Goal: Information Seeking & Learning: Learn about a topic

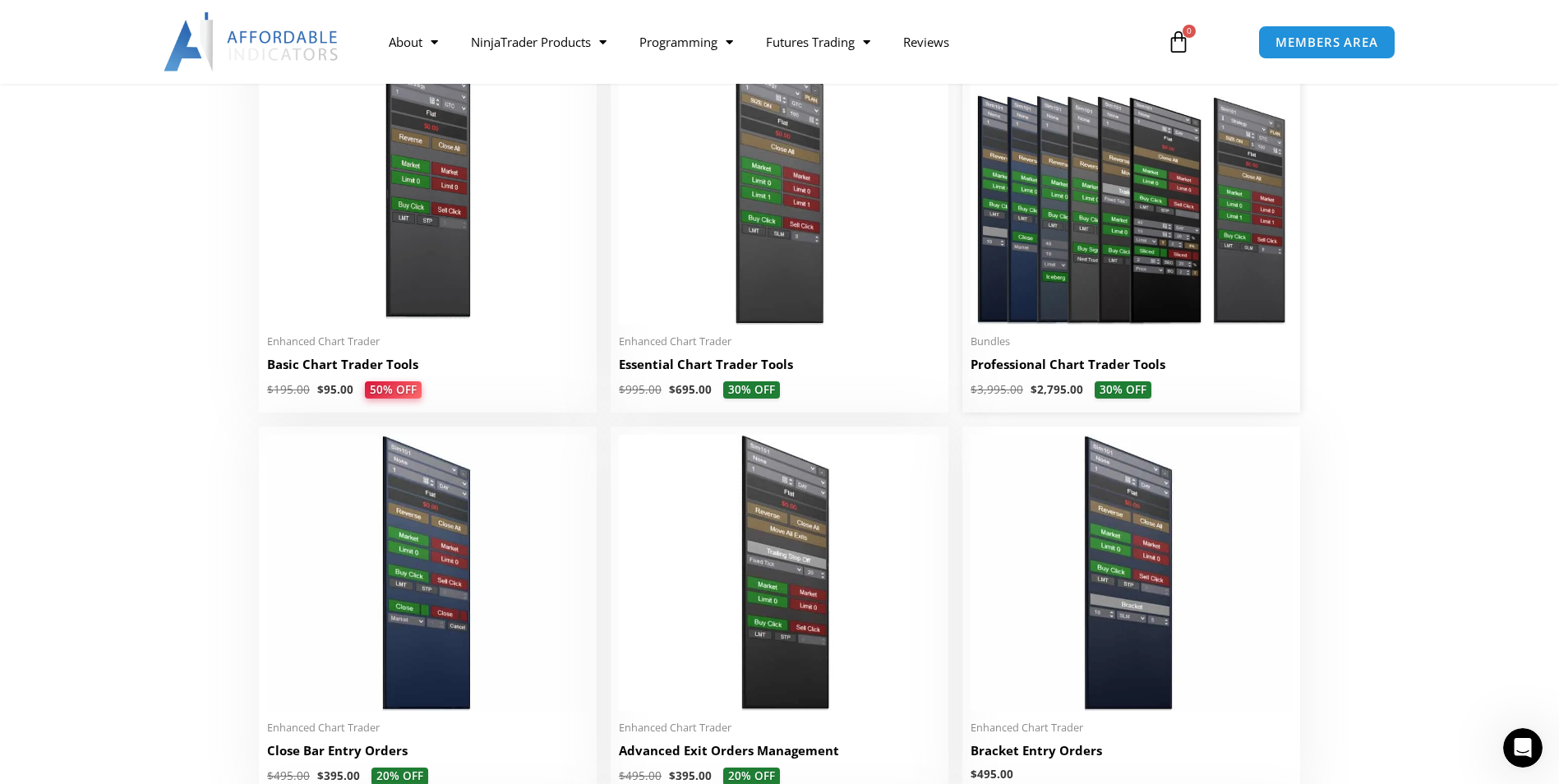
scroll to position [821, 0]
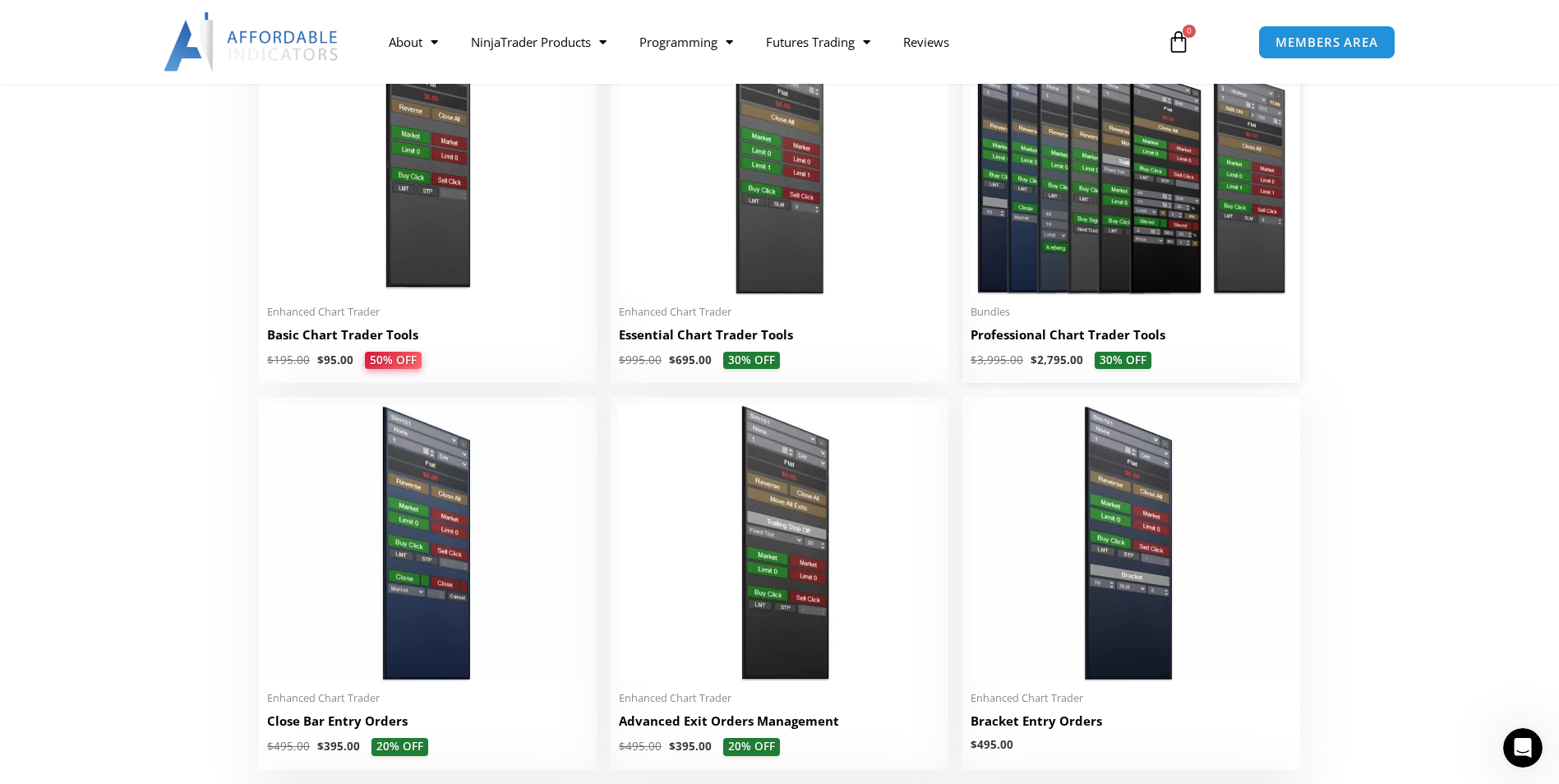
click at [1096, 245] on img at bounding box center [1131, 156] width 321 height 276
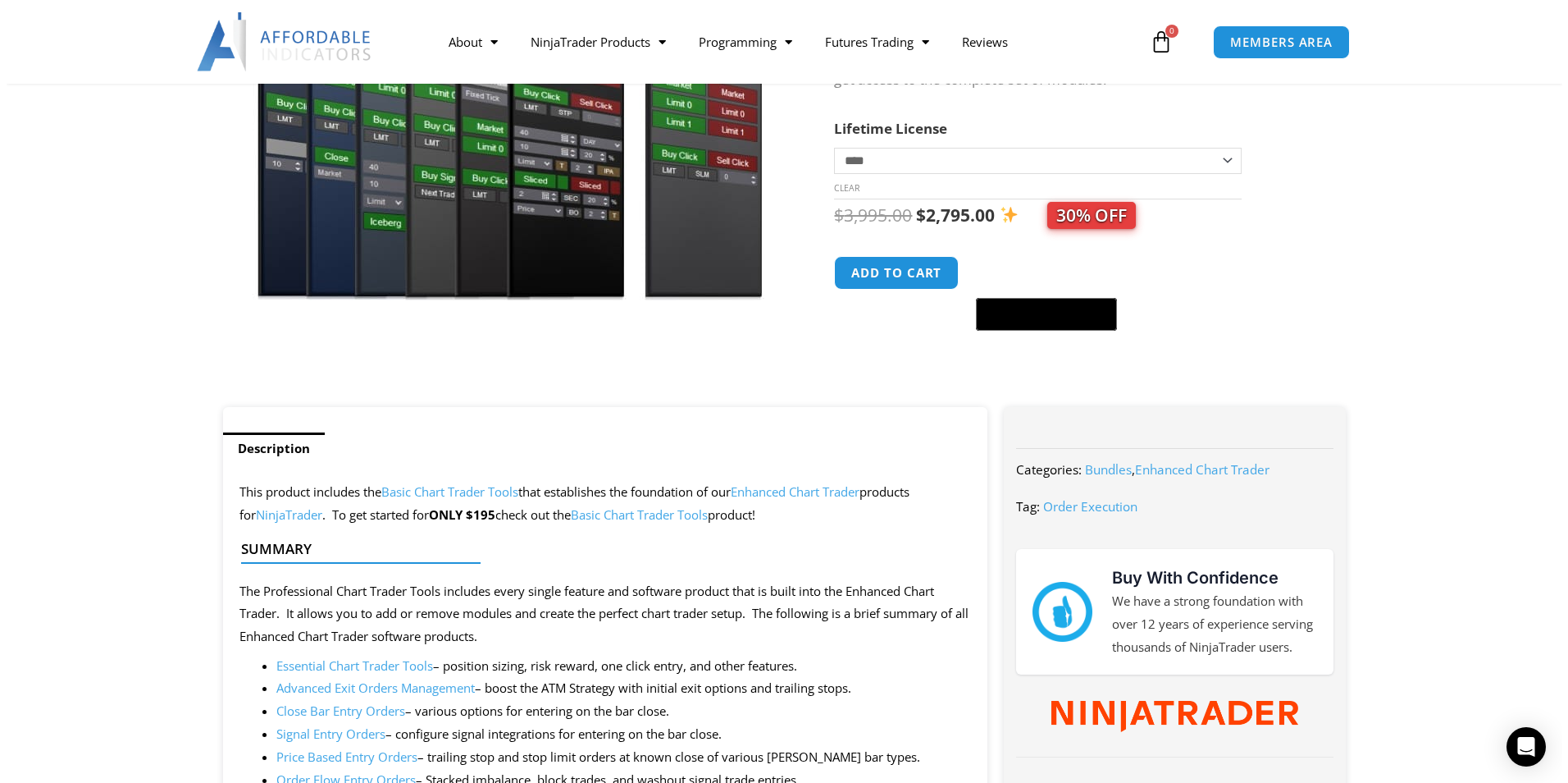
scroll to position [82, 0]
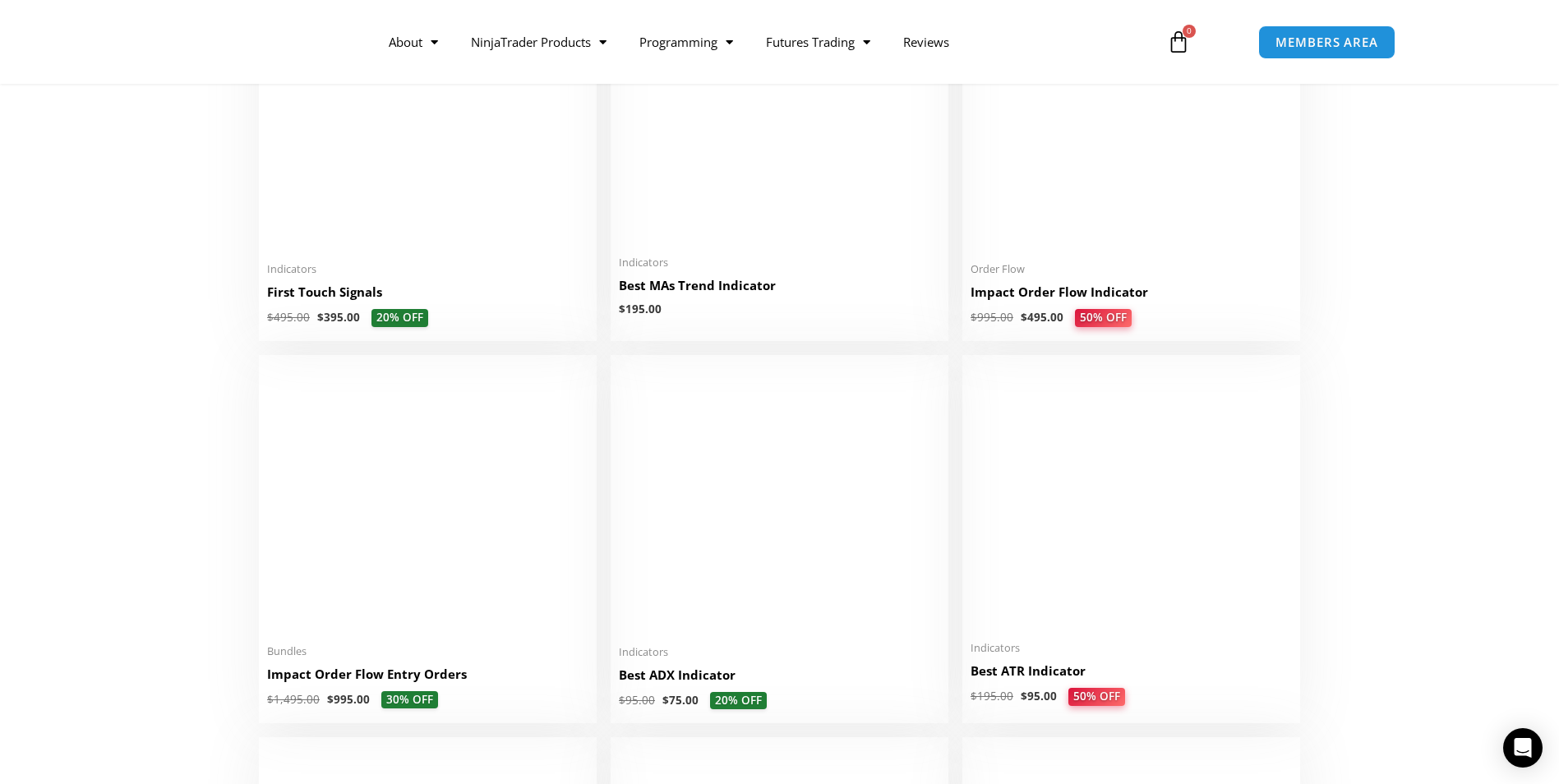
scroll to position [2710, 0]
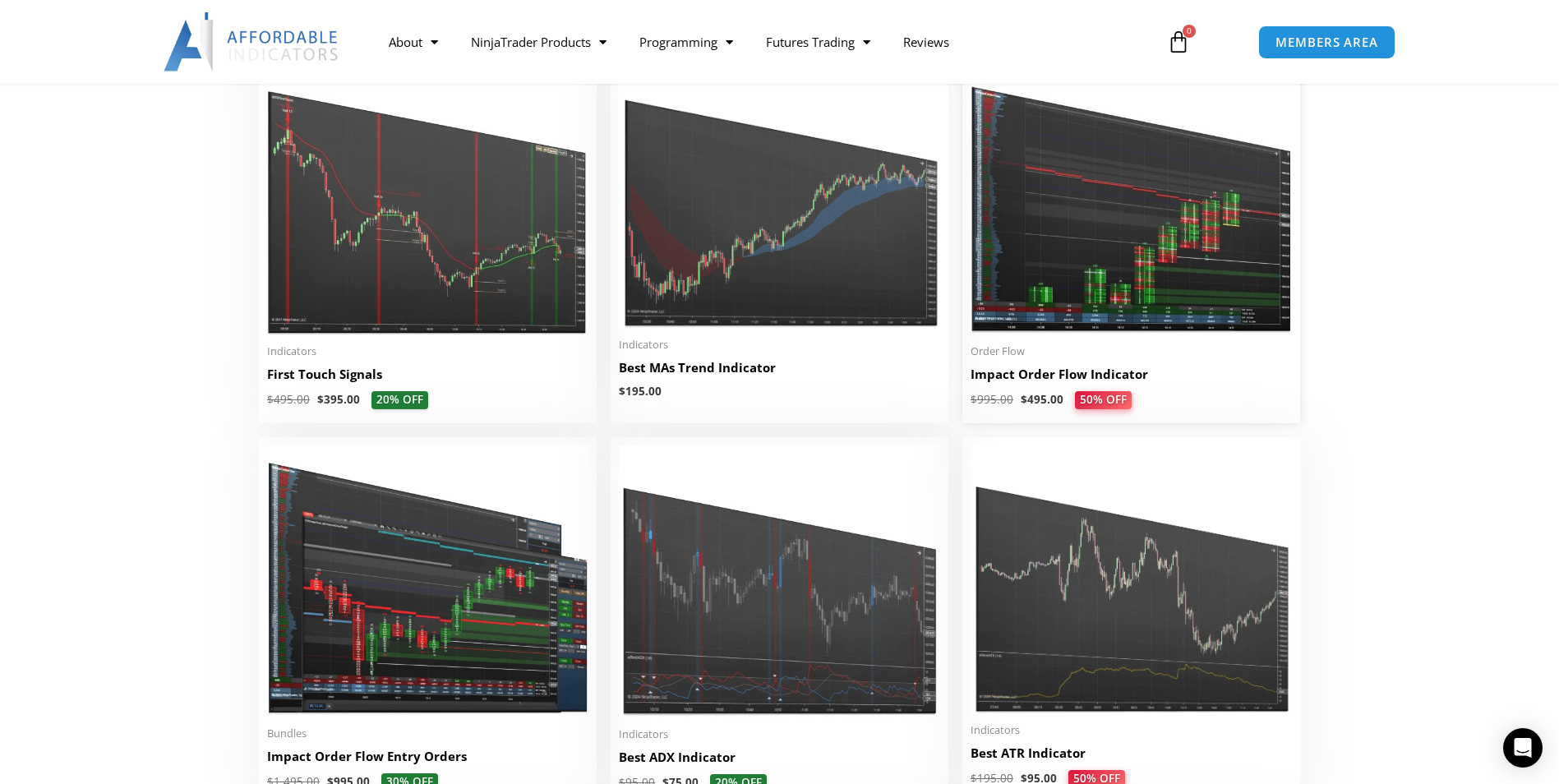
click at [1101, 250] on img at bounding box center [1131, 196] width 321 height 276
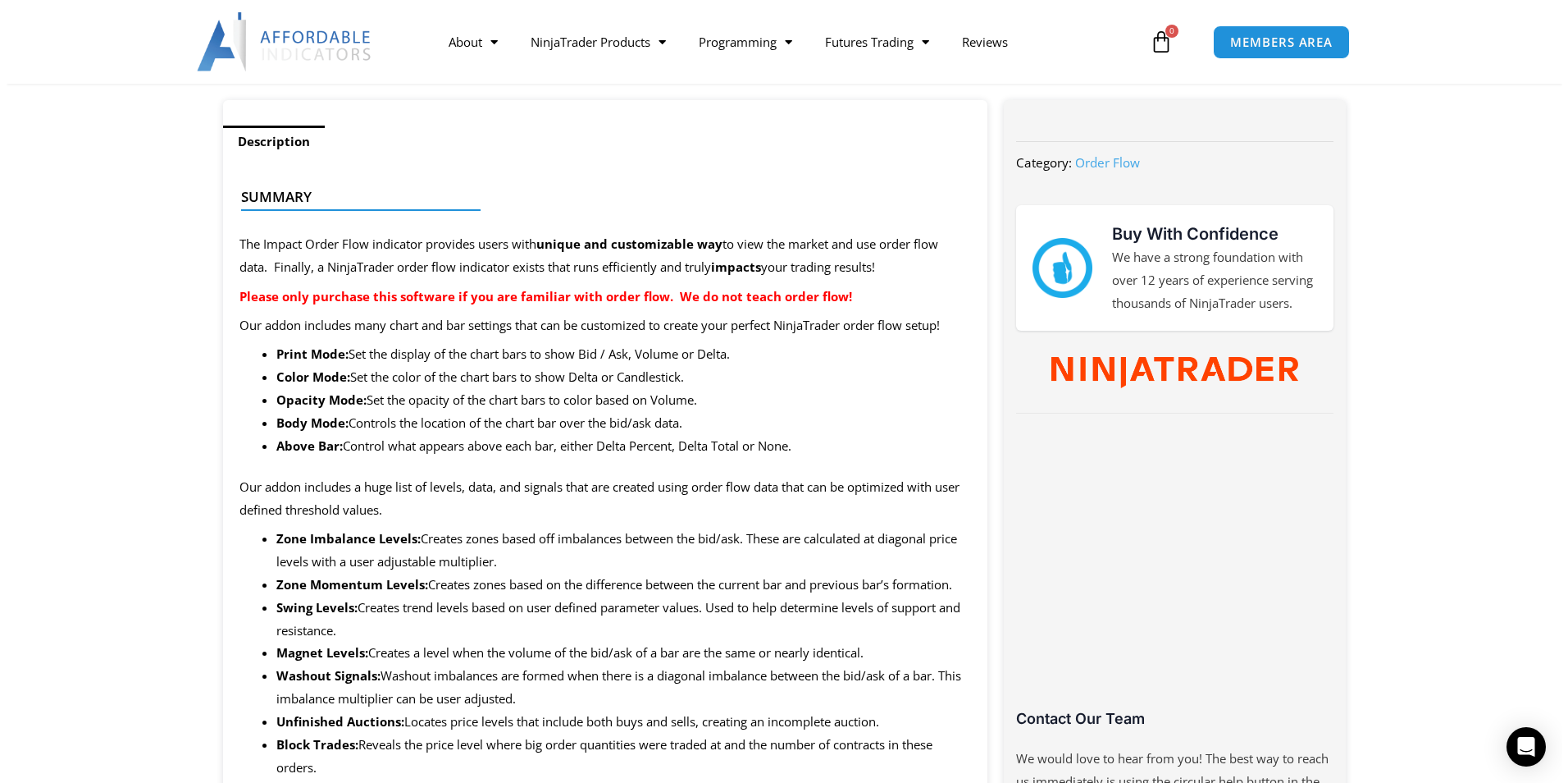
scroll to position [492, 0]
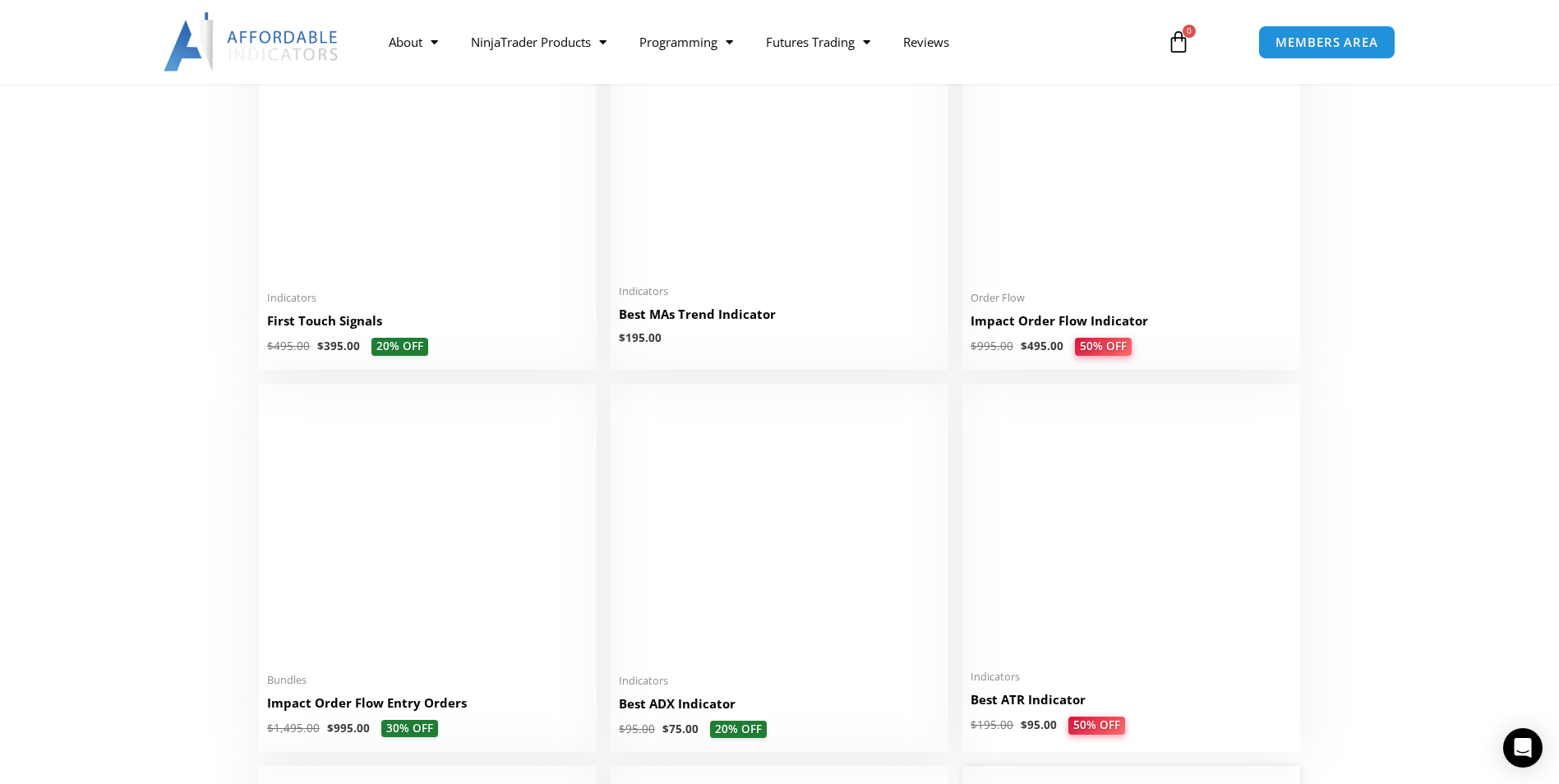
scroll to position [2875, 0]
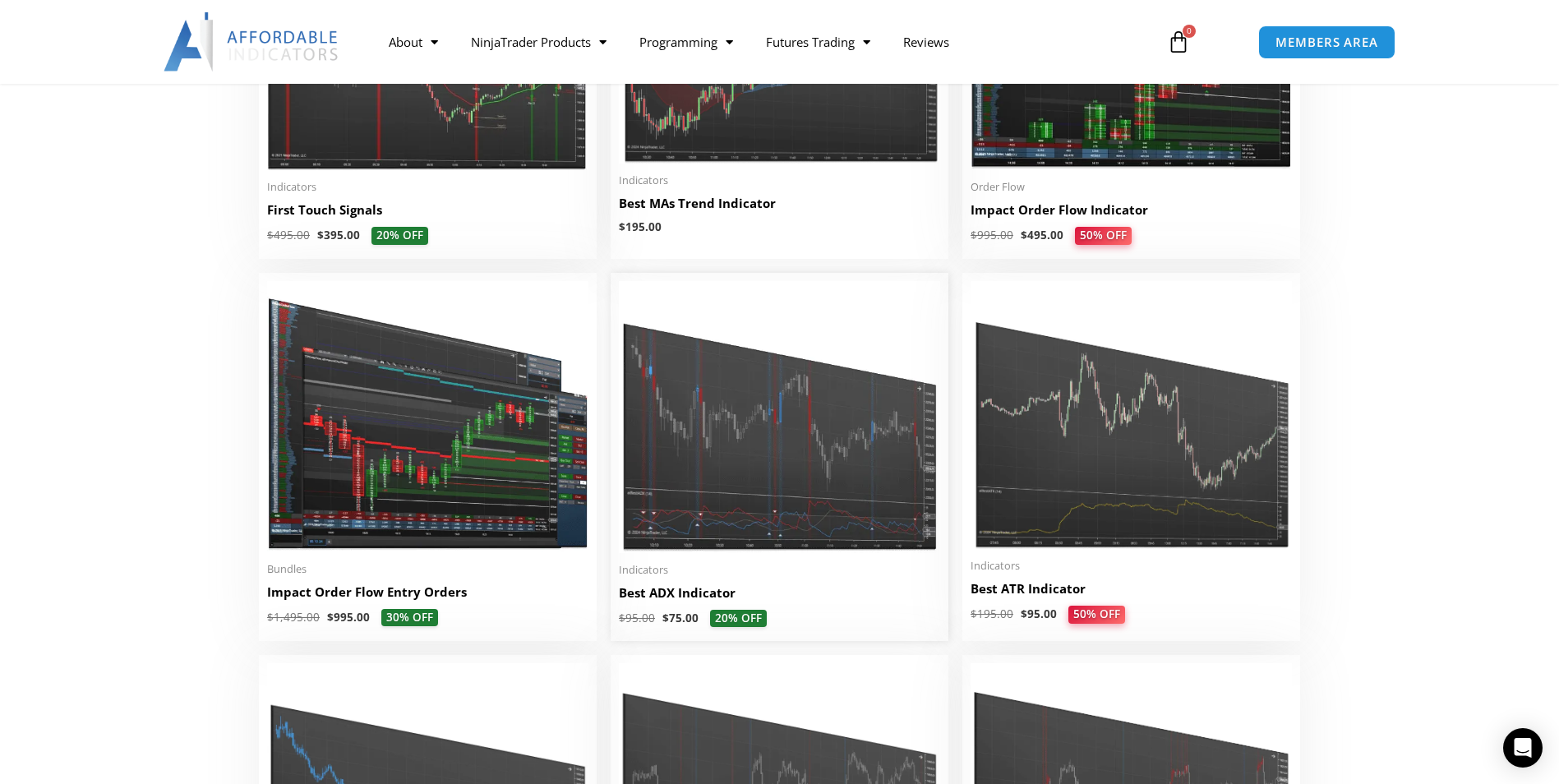
click at [811, 466] on img at bounding box center [780, 417] width 321 height 272
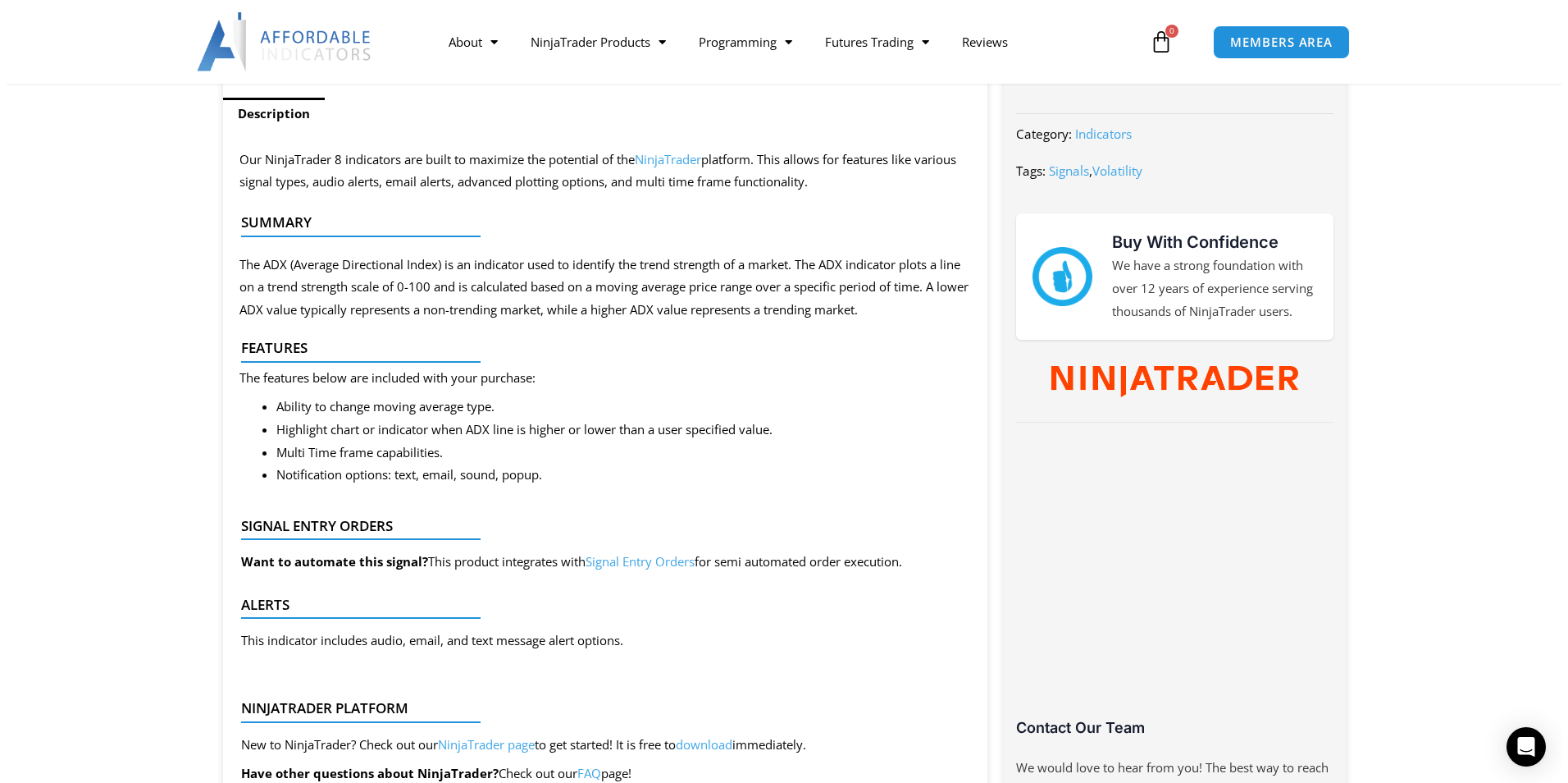
scroll to position [328, 0]
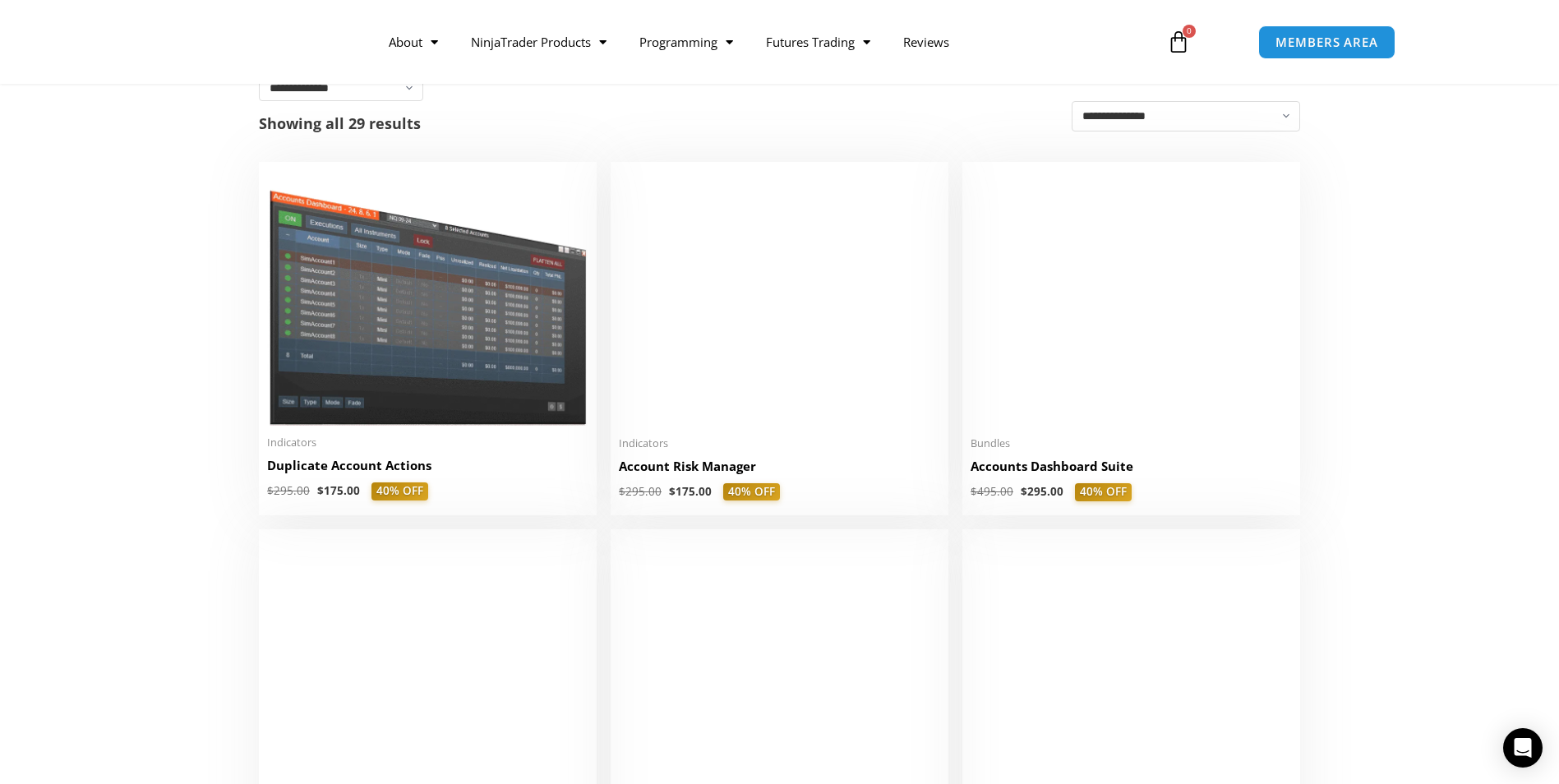
scroll to position [329, 0]
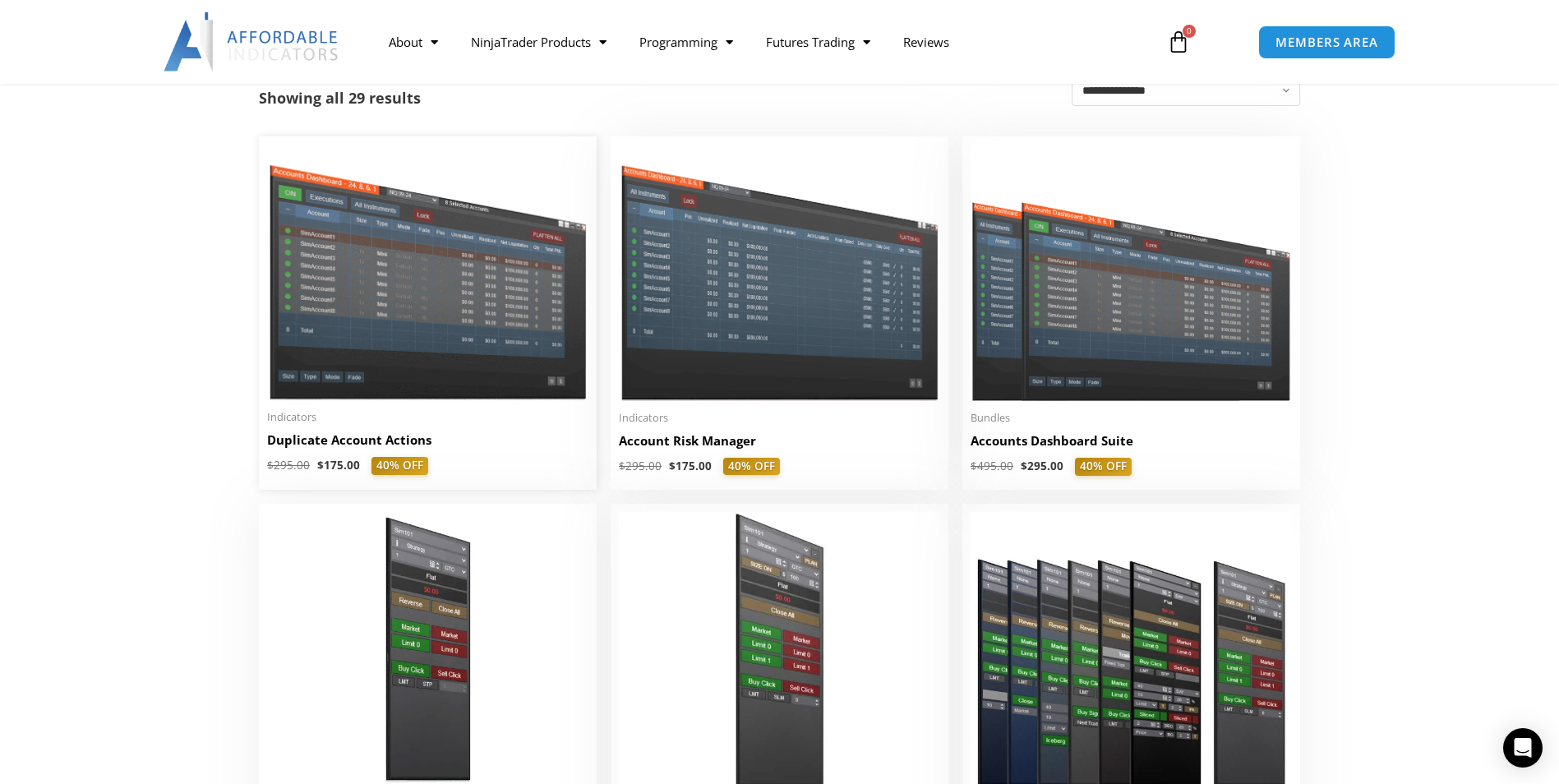
click at [422, 315] on img at bounding box center [428, 273] width 321 height 255
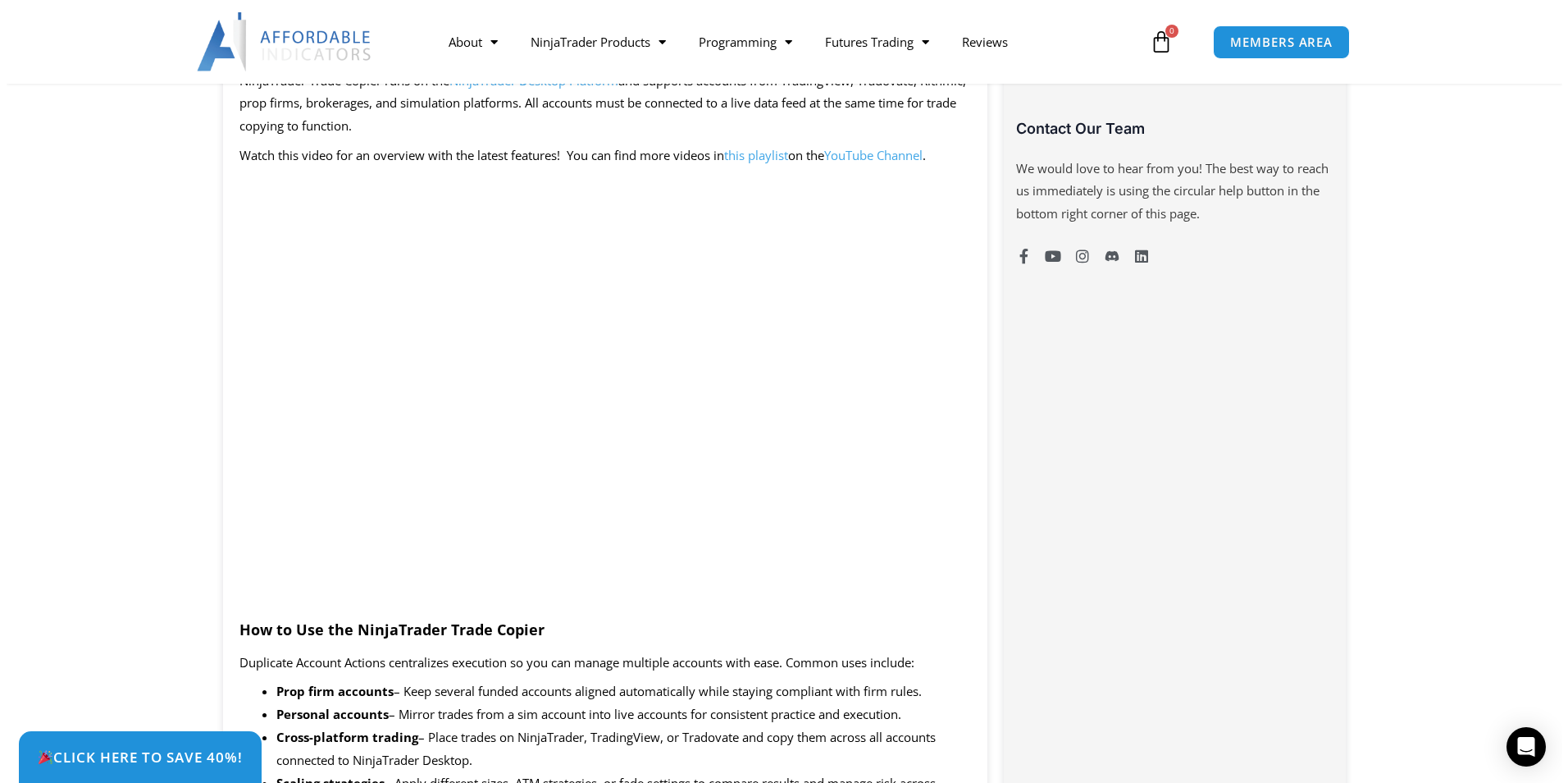
scroll to position [1230, 0]
